Goal: Check status: Check status

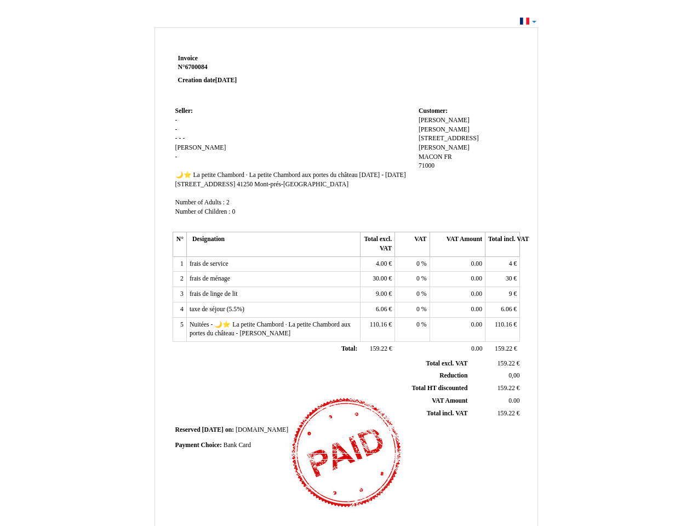
click at [188, 58] on span "Invoice" at bounding box center [188, 58] width 20 height 7
click at [198, 67] on span "6700084" at bounding box center [196, 67] width 22 height 7
click at [184, 111] on span "Seller:" at bounding box center [184, 110] width 18 height 7
click at [183, 147] on span "[PERSON_NAME]" at bounding box center [200, 147] width 51 height 7
click at [268, 175] on span "🌙⭐ La petite Chambord · La petite Chambord aux portes du château" at bounding box center [266, 174] width 182 height 7
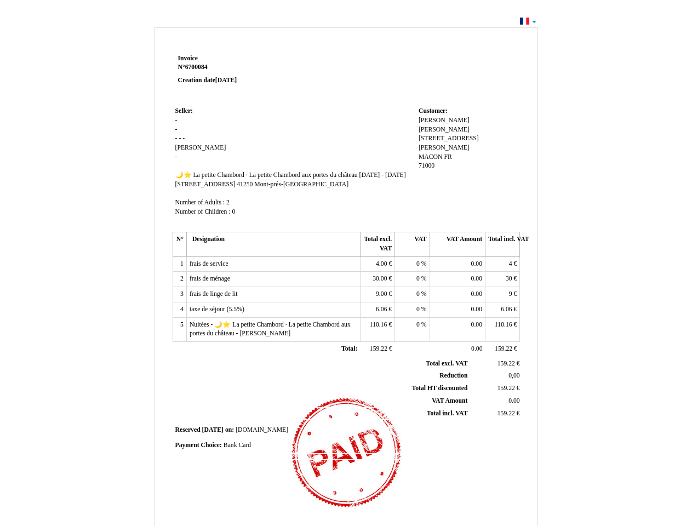
click at [294, 180] on td "Seller: Seller: - - - - - [PERSON_NAME] 🌙⭐ La petite Chambord · La petite Chamb…" at bounding box center [294, 166] width 243 height 125
click at [197, 188] on span "[STREET_ADDRESS]" at bounding box center [205, 184] width 60 height 7
click at [237, 188] on span "41250" at bounding box center [245, 184] width 16 height 7
click at [265, 188] on span "Mont-prés-[GEOGRAPHIC_DATA]" at bounding box center [301, 184] width 94 height 7
click at [201, 206] on span "Number of Adults :" at bounding box center [200, 202] width 50 height 7
